Goal: Task Accomplishment & Management: Complete application form

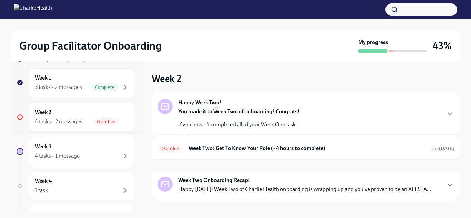
scroll to position [82, 0]
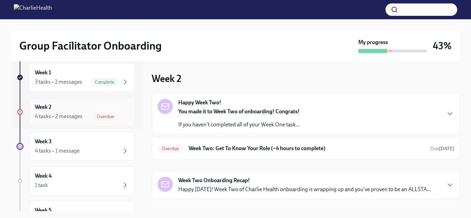
click at [82, 118] on div "4 tasks • 2 messages Overdue" at bounding box center [82, 116] width 94 height 8
click at [116, 106] on div "Week 2 4 tasks • 2 messages Overdue" at bounding box center [82, 111] width 94 height 17
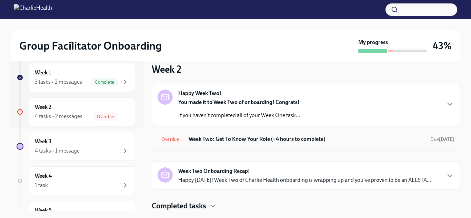
click at [297, 137] on h6 "Week Two: Get To Know Your Role (~4 hours to complete)" at bounding box center [306, 139] width 236 height 8
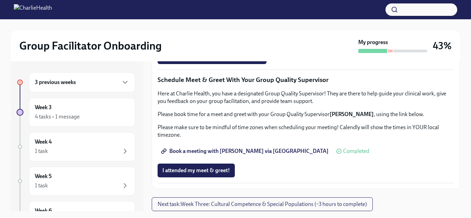
scroll to position [583, 0]
click at [216, 22] on span "Group Observation Instructions" at bounding box center [203, 18] width 83 height 7
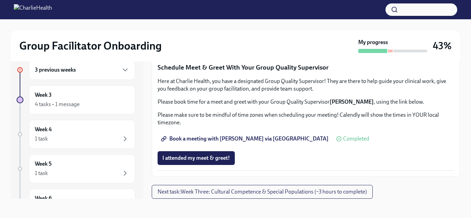
scroll to position [693, 0]
click at [234, 142] on span "Book a meeting with [PERSON_NAME] via [GEOGRAPHIC_DATA]" at bounding box center [245, 138] width 166 height 7
click at [231, 10] on span "Group Observation Instructions" at bounding box center [203, 6] width 83 height 7
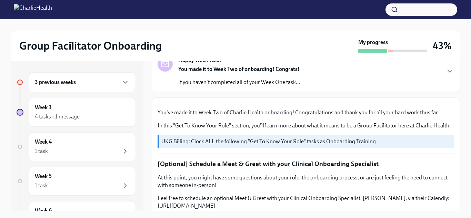
scroll to position [0, 0]
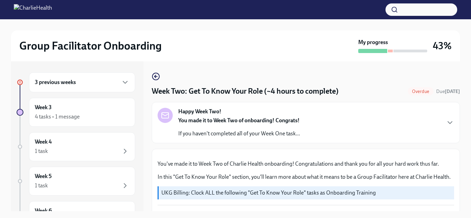
click at [309, 111] on div "Happy Week Two! You made it to Week Two of onboarding! Congrats! If you haven't…" at bounding box center [305, 123] width 296 height 30
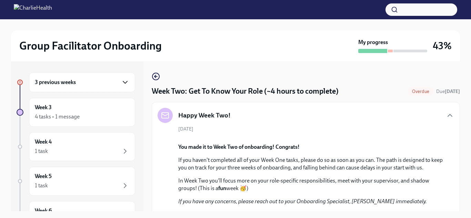
click at [123, 82] on icon "button" at bounding box center [125, 82] width 8 height 8
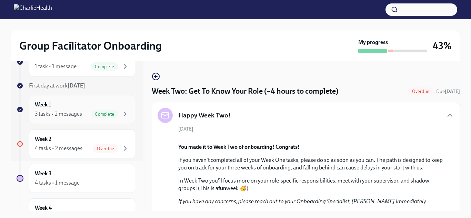
scroll to position [52, 0]
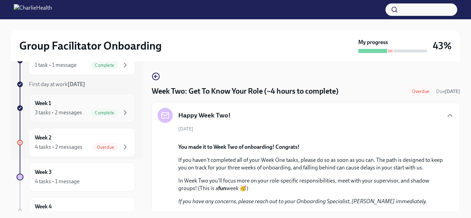
click at [121, 149] on icon "button" at bounding box center [125, 147] width 8 height 8
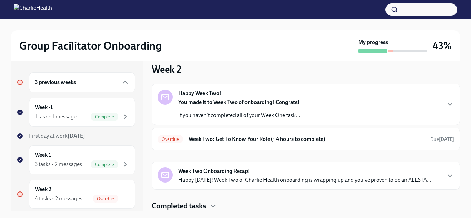
scroll to position [8, 0]
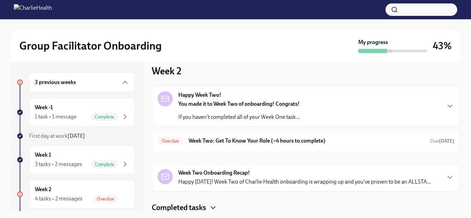
click at [214, 205] on icon "button" at bounding box center [213, 208] width 8 height 8
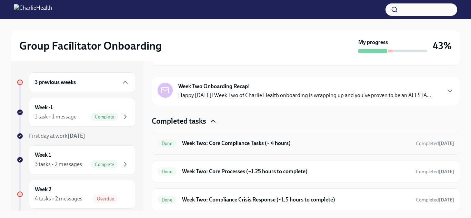
click at [246, 147] on div "Done Week Two: Core Compliance Tasks (~ 4 hours) Completed [DATE]" at bounding box center [305, 143] width 296 height 11
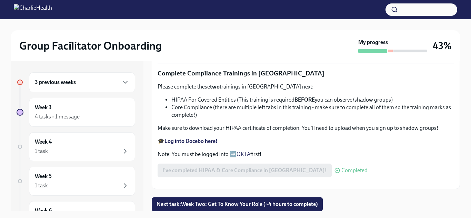
scroll to position [498, 0]
click at [211, 206] on span "Next task : Week Two: Get To Know Your Role (~4 hours to complete)" at bounding box center [236, 204] width 161 height 7
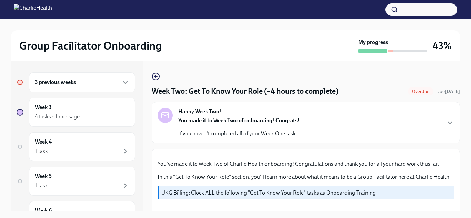
click at [126, 81] on icon "button" at bounding box center [125, 82] width 8 height 8
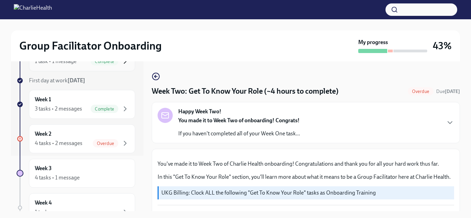
scroll to position [55, 0]
click at [118, 135] on div "Week 2 4 tasks • 2 messages Overdue" at bounding box center [82, 139] width 94 height 17
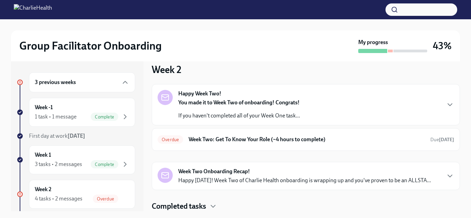
scroll to position [9, 0]
click at [293, 98] on div "Happy Week Two! You made it to Week Two of onboarding! Congrats! If you haven't…" at bounding box center [239, 105] width 122 height 30
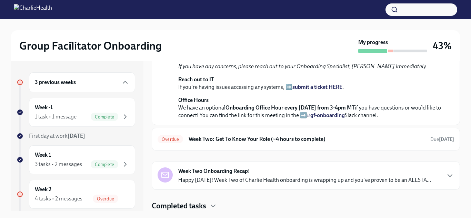
scroll to position [246, 0]
click at [294, 176] on p "Happy [DATE]! Week Two of Charlie Health onboarding is wrapping up and you've p…" at bounding box center [304, 180] width 252 height 8
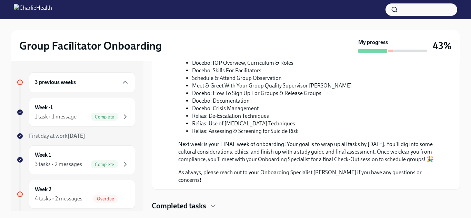
scroll to position [82, 0]
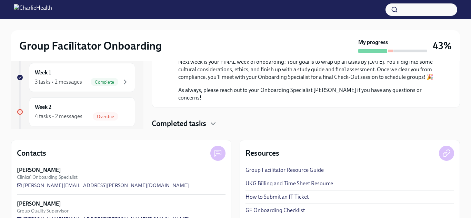
click at [204, 122] on h4 "Completed tasks" at bounding box center [179, 123] width 54 height 10
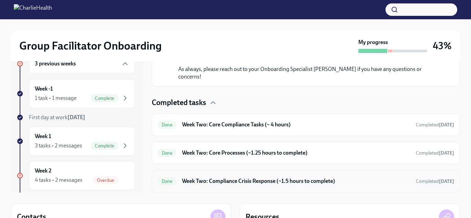
scroll to position [20, 0]
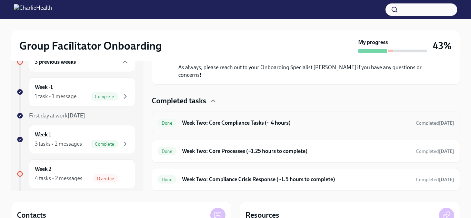
click at [287, 121] on h6 "Week Two: Core Compliance Tasks (~ 4 hours)" at bounding box center [296, 123] width 228 height 8
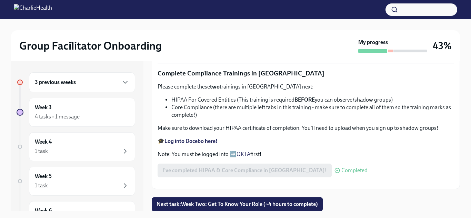
scroll to position [12, 0]
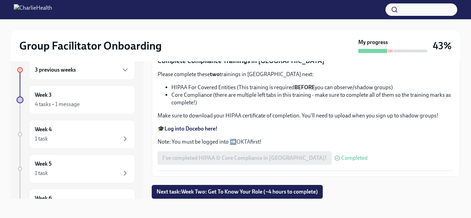
click at [201, 126] on strong "Log into Docebo here!" at bounding box center [190, 128] width 53 height 7
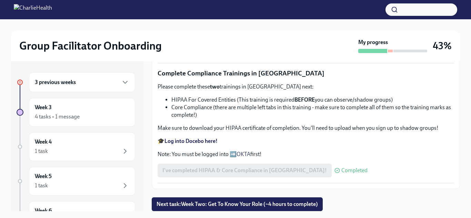
scroll to position [0, 0]
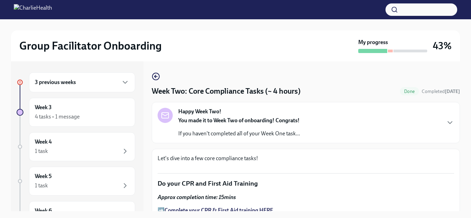
click at [74, 89] on div "3 previous weeks" at bounding box center [82, 82] width 106 height 20
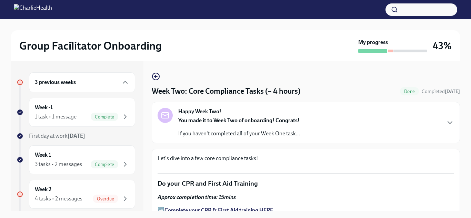
scroll to position [27, 0]
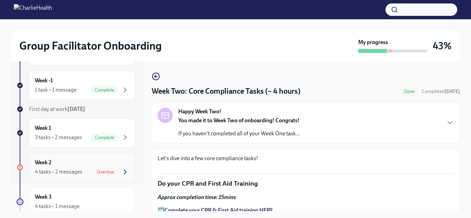
click at [122, 168] on icon "button" at bounding box center [125, 172] width 8 height 8
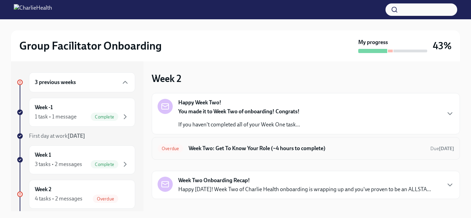
click at [304, 143] on div "Overdue Week Two: Get To Know Your Role (~4 hours to complete) Due [DATE]" at bounding box center [305, 148] width 296 height 11
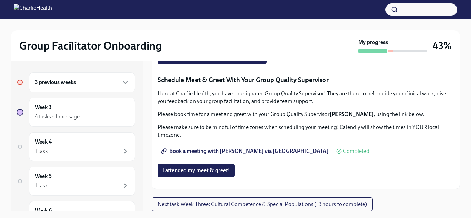
scroll to position [571, 0]
click at [262, 41] on span "Complete this form to schedule your observations" at bounding box center [224, 37] width 125 height 7
click at [215, 22] on span "Group Observation Instructions" at bounding box center [203, 18] width 83 height 7
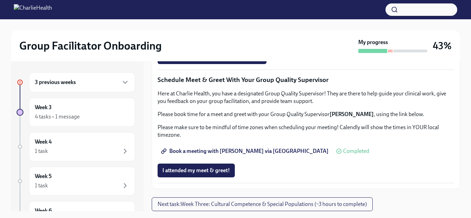
click at [66, 91] on div "3 previous weeks" at bounding box center [82, 82] width 106 height 20
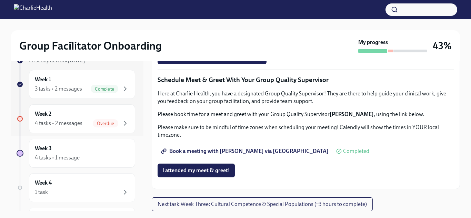
scroll to position [80, 0]
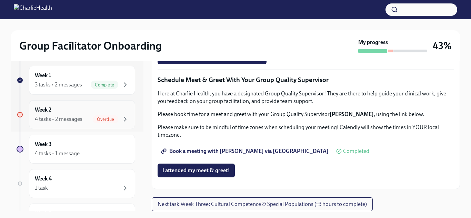
click at [113, 122] on span "Overdue" at bounding box center [105, 119] width 25 height 5
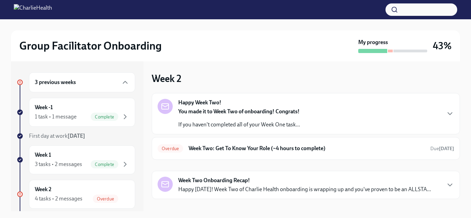
click at [269, 114] on strong "You made it to Week Two of onboarding! Congrats!" at bounding box center [238, 111] width 121 height 7
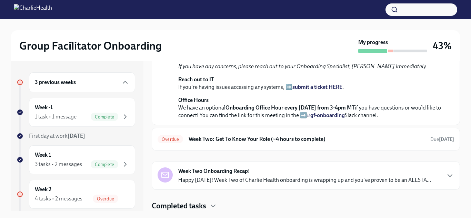
scroll to position [244, 0]
click at [374, 131] on div "Overdue Week Two: Get To Know Your Role (~4 hours to complete) Due [DATE]" at bounding box center [306, 139] width 308 height 23
click at [370, 138] on h6 "Week Two: Get To Know Your Role (~4 hours to complete)" at bounding box center [306, 139] width 236 height 8
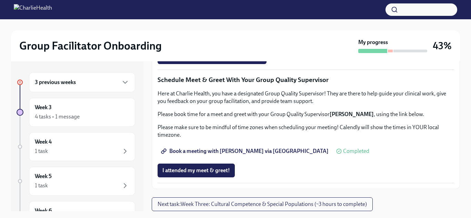
scroll to position [616, 0]
click at [95, 79] on div "3 previous weeks" at bounding box center [82, 82] width 94 height 8
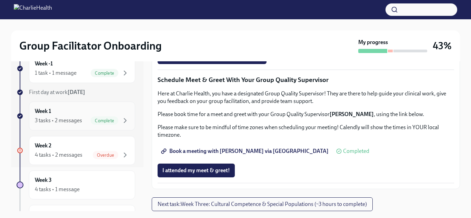
scroll to position [45, 0]
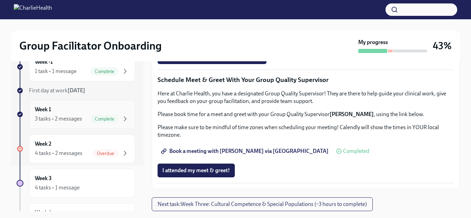
click at [107, 148] on div "Week 2 4 tasks • 2 messages Overdue" at bounding box center [82, 148] width 94 height 17
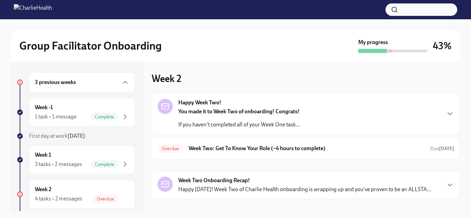
scroll to position [9, 0]
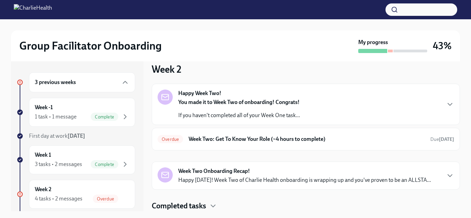
click at [280, 180] on p "Happy [DATE]! Week Two of Charlie Health onboarding is wrapping up and you've p…" at bounding box center [304, 180] width 252 height 8
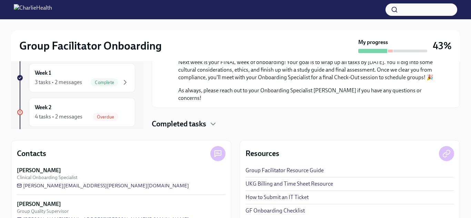
scroll to position [87, 0]
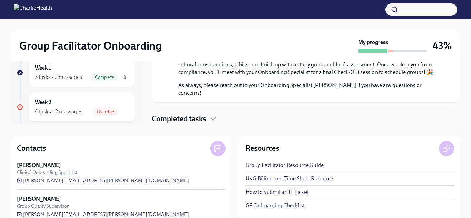
click at [207, 115] on div "Completed tasks" at bounding box center [306, 119] width 308 height 10
click at [212, 119] on icon "button" at bounding box center [213, 119] width 4 height 2
click at [186, 120] on h4 "Completed tasks" at bounding box center [179, 119] width 54 height 10
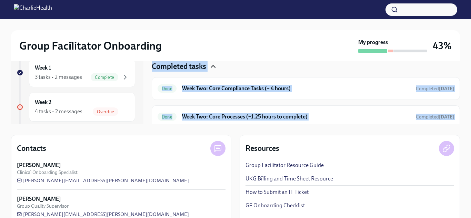
scroll to position [399, 0]
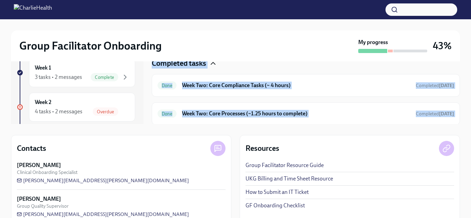
click at [338, 73] on div "Completed tasks Done Week Two: Core Compliance Tasks (~ 4 hours) Completed [DAT…" at bounding box center [306, 105] width 308 height 95
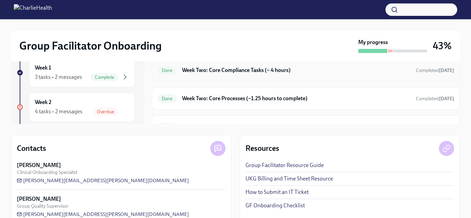
scroll to position [400, 0]
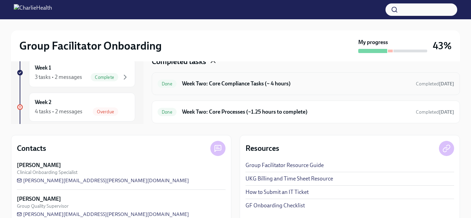
click at [270, 87] on h6 "Week Two: Core Compliance Tasks (~ 4 hours)" at bounding box center [296, 84] width 228 height 8
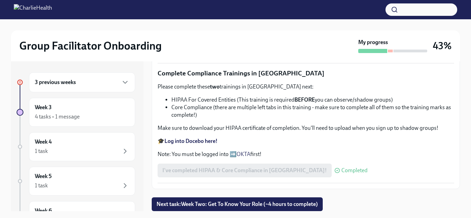
scroll to position [482, 0]
click at [311, 103] on strong "BEFORE" at bounding box center [304, 99] width 20 height 7
click at [234, 203] on span "Next task : Week Two: Get To Know Your Role (~4 hours to complete)" at bounding box center [236, 204] width 161 height 7
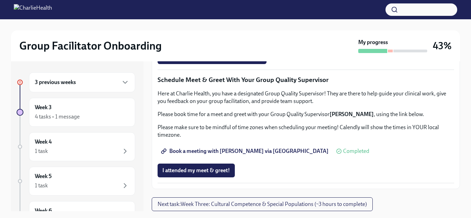
scroll to position [12, 0]
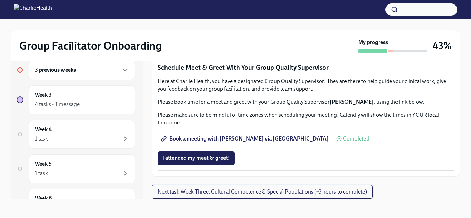
click at [254, 193] on span "Next task : Week Three: Cultural Competence & Special Populations (~3 hours to …" at bounding box center [261, 191] width 209 height 7
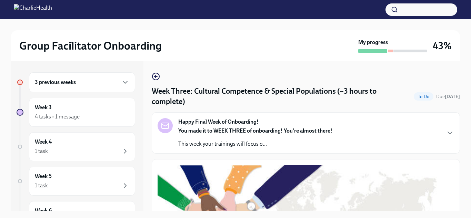
click at [90, 87] on div "3 previous weeks" at bounding box center [82, 82] width 106 height 20
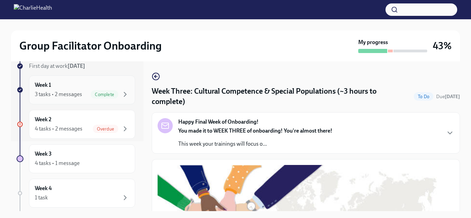
scroll to position [80, 0]
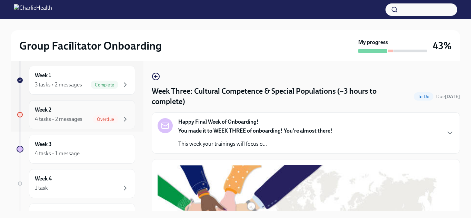
click at [120, 113] on div "Week 2 4 tasks • 2 messages Overdue" at bounding box center [82, 114] width 94 height 17
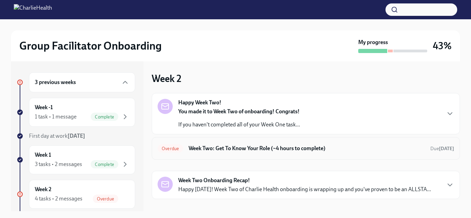
scroll to position [9, 0]
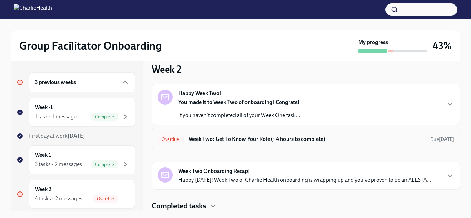
click at [329, 139] on h6 "Week Two: Get To Know Your Role (~4 hours to complete)" at bounding box center [306, 139] width 236 height 8
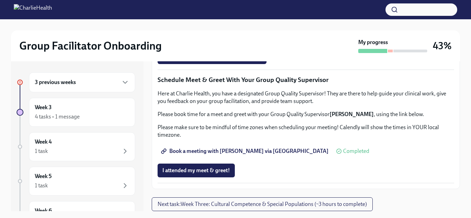
scroll to position [504, 0]
click at [89, 89] on div "3 previous weeks" at bounding box center [82, 82] width 106 height 20
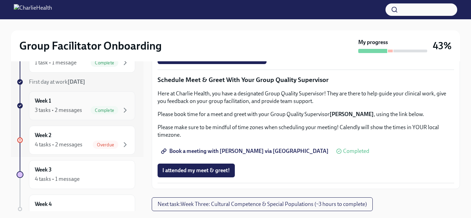
scroll to position [55, 0]
click at [97, 150] on div "Week 2 4 tasks • 2 messages Overdue" at bounding box center [82, 139] width 106 height 29
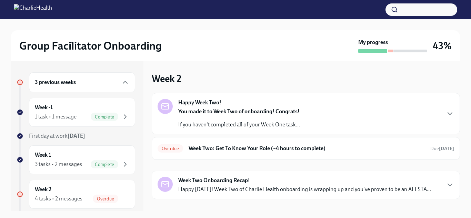
scroll to position [9, 0]
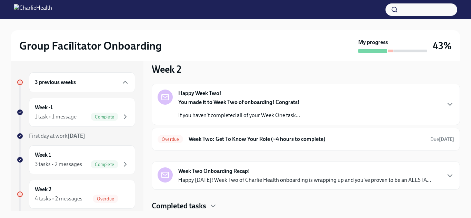
click at [318, 114] on div "Happy Week Two! You made it to Week Two of onboarding! Congrats! If you haven't…" at bounding box center [305, 105] width 296 height 30
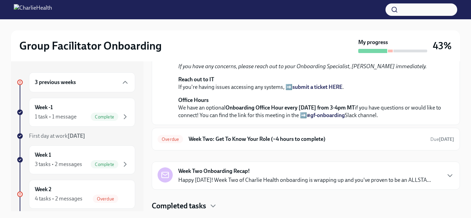
scroll to position [234, 0]
click at [301, 143] on h6 "Week Two: Get To Know Your Role (~4 hours to complete)" at bounding box center [306, 139] width 236 height 8
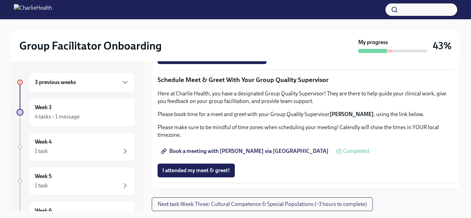
scroll to position [624, 0]
click at [70, 115] on div "4 tasks • 1 message" at bounding box center [57, 117] width 45 height 8
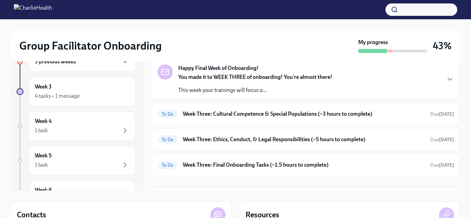
scroll to position [32, 0]
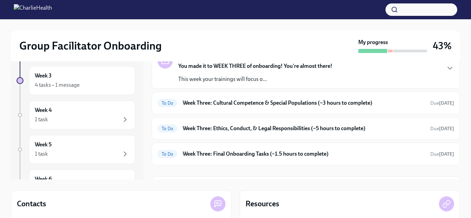
click at [215, 81] on p "This week your trainings will focus o..." at bounding box center [255, 79] width 154 height 8
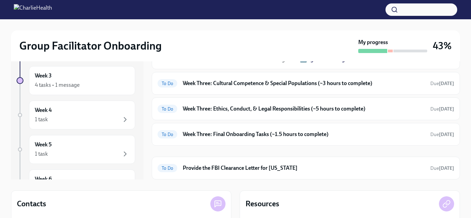
scroll to position [321, 0]
click at [253, 87] on h6 "Week Three: Cultural Competence & Special Populations (~3 hours to complete)" at bounding box center [304, 84] width 242 height 8
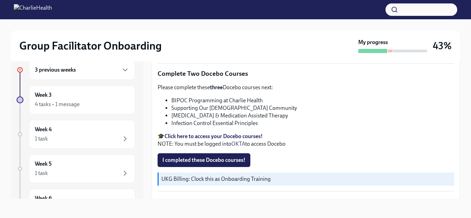
scroll to position [235, 0]
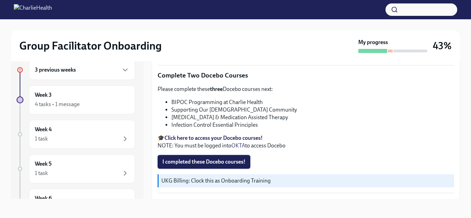
click at [200, 162] on span "I completed these Docebo courses!" at bounding box center [203, 161] width 83 height 7
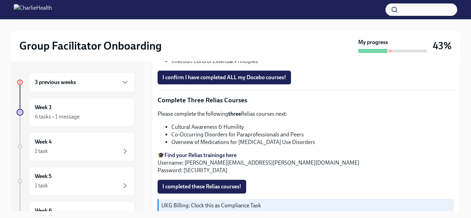
scroll to position [563, 0]
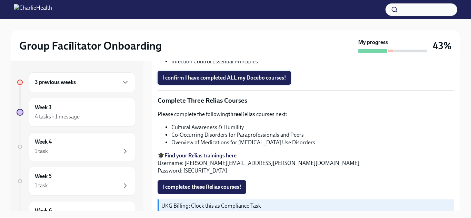
click at [230, 79] on span "I confirm I have completed ALL my Docebo courses!" at bounding box center [224, 77] width 124 height 7
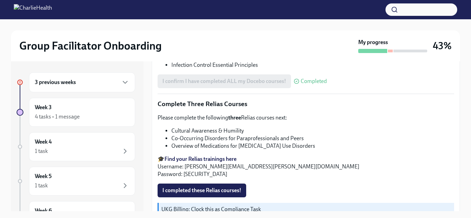
scroll to position [561, 0]
